Goal: Information Seeking & Learning: Learn about a topic

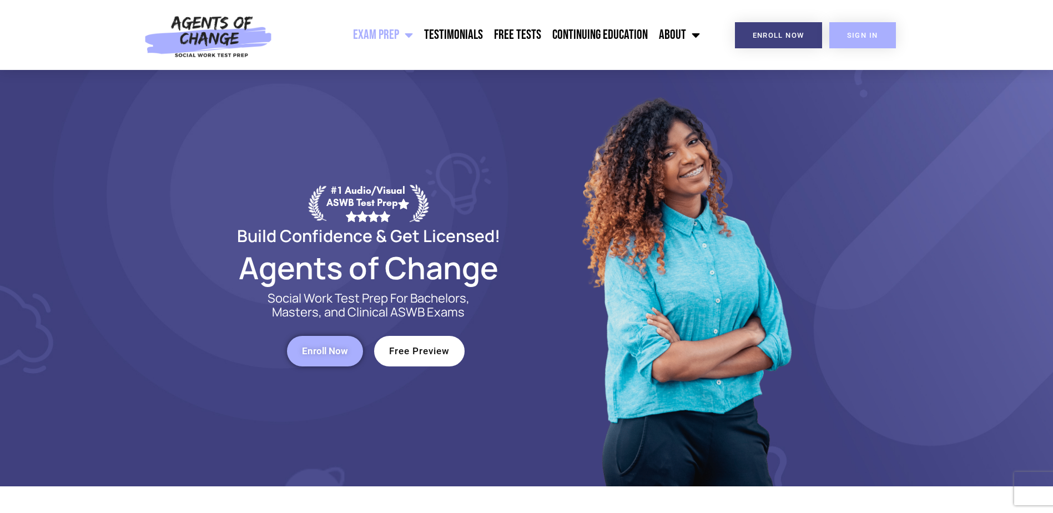
click at [847, 37] on span "SIGN IN" at bounding box center [862, 35] width 31 height 7
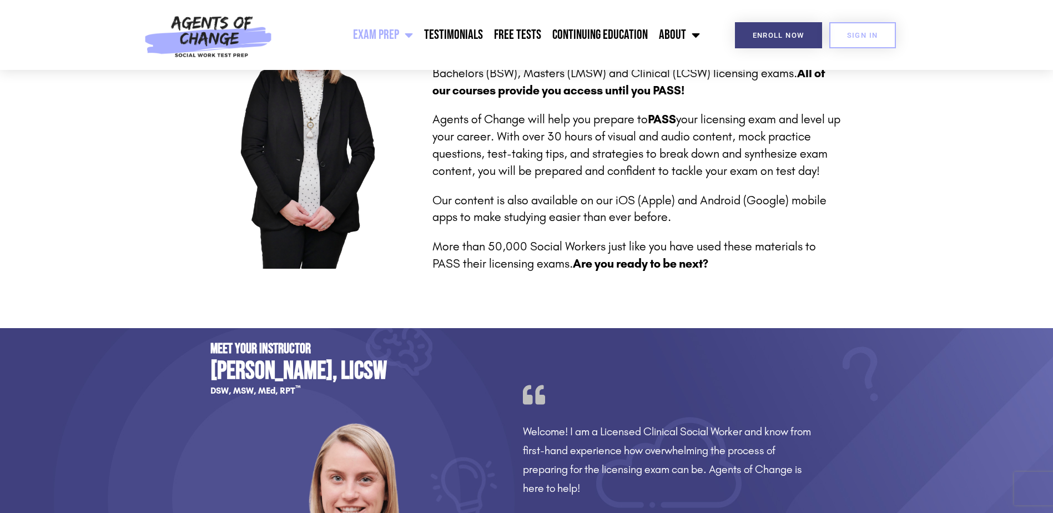
scroll to position [278, 0]
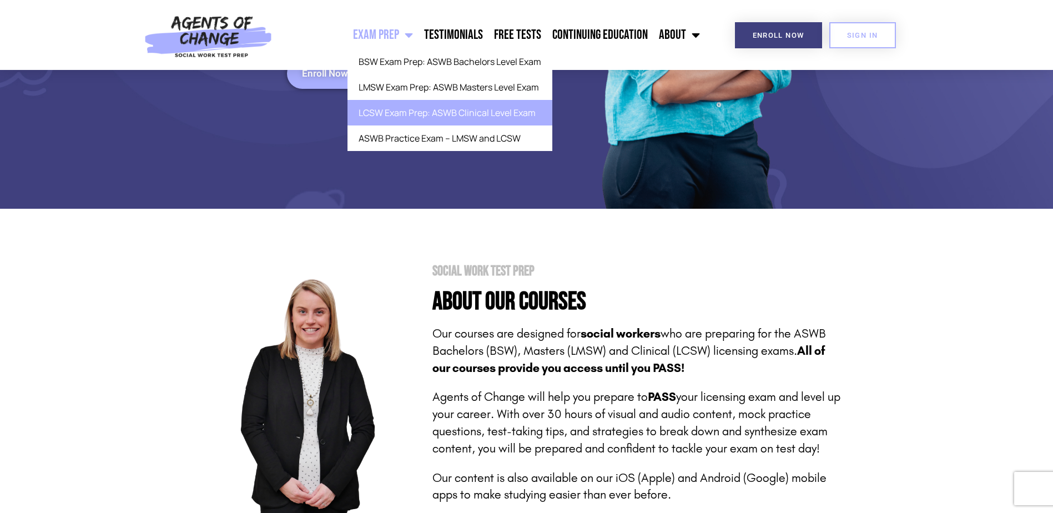
click at [391, 102] on link "LCSW Exam Prep: ASWB Clinical Level Exam" at bounding box center [450, 113] width 205 height 26
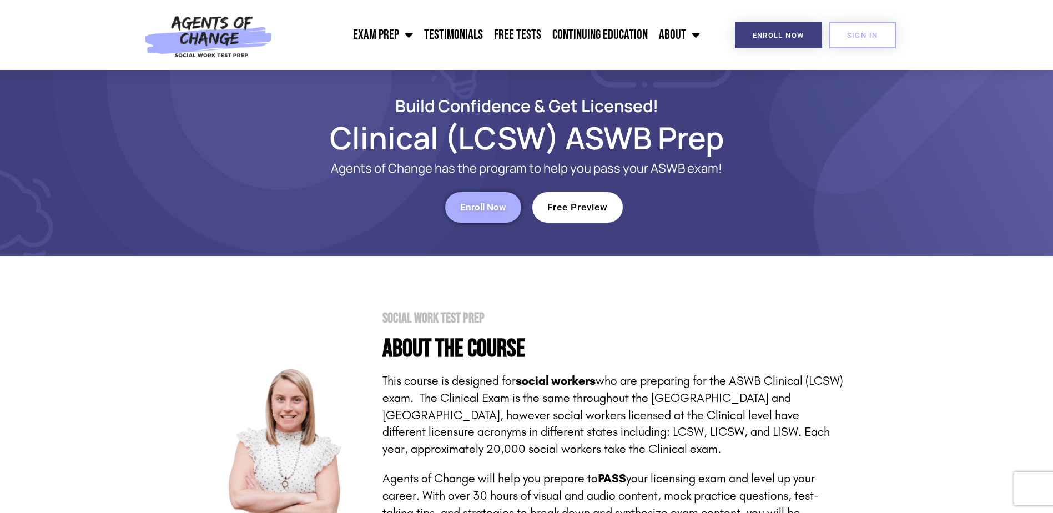
click at [587, 203] on span "Free Preview" at bounding box center [578, 207] width 61 height 9
